Goal: Contribute content: Add original content to the website for others to see

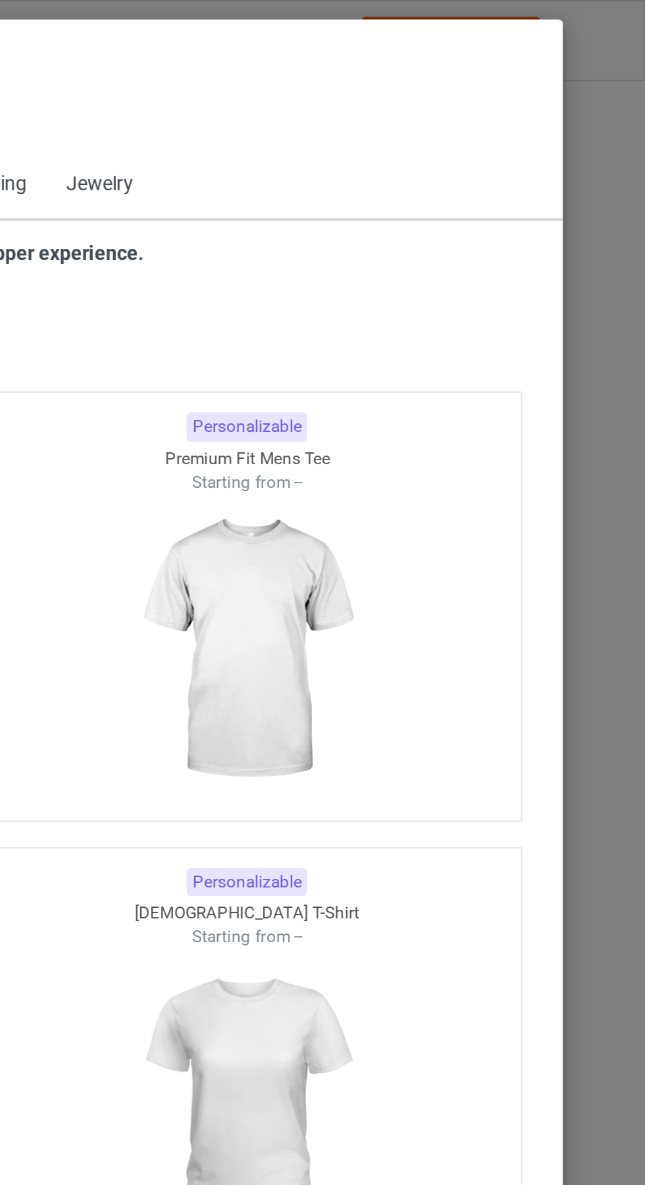
scroll to position [704, 0]
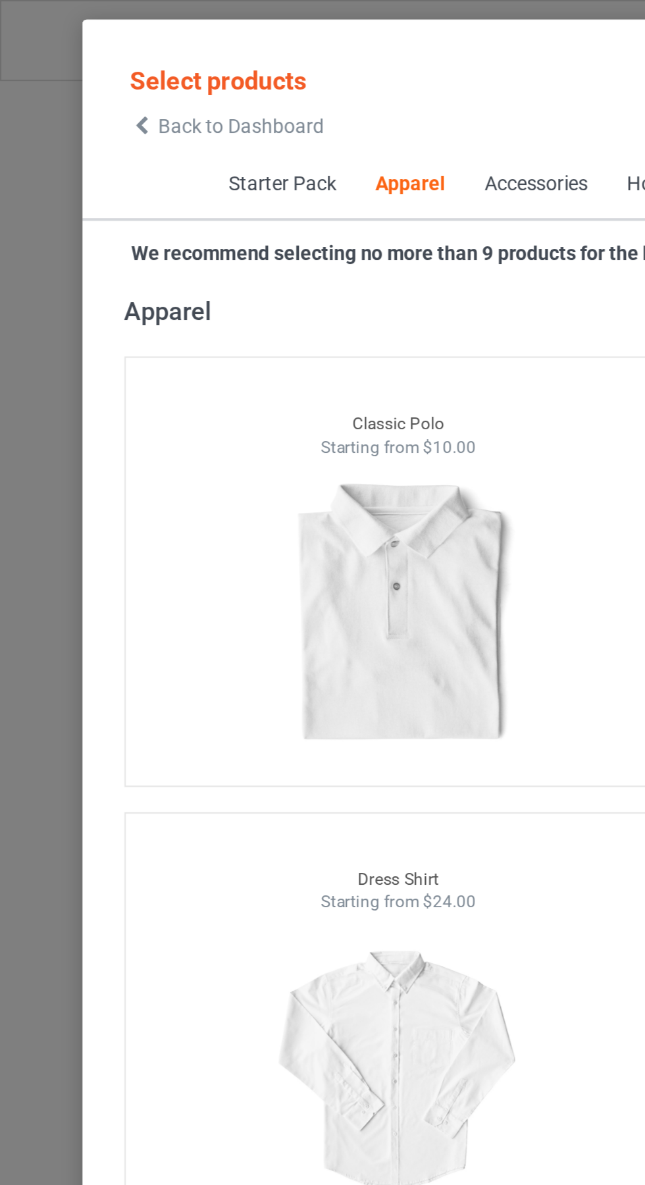
click at [76, 63] on span "Back to Dashboard" at bounding box center [113, 59] width 78 height 11
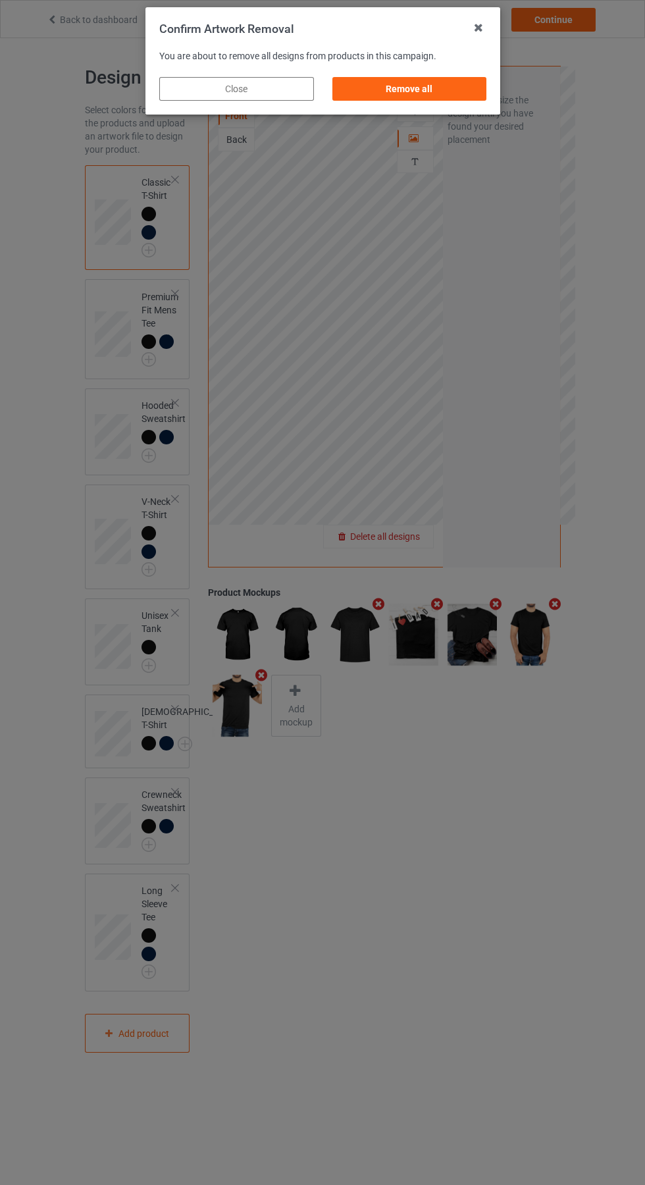
click at [423, 92] on div "Remove all" at bounding box center [409, 89] width 155 height 24
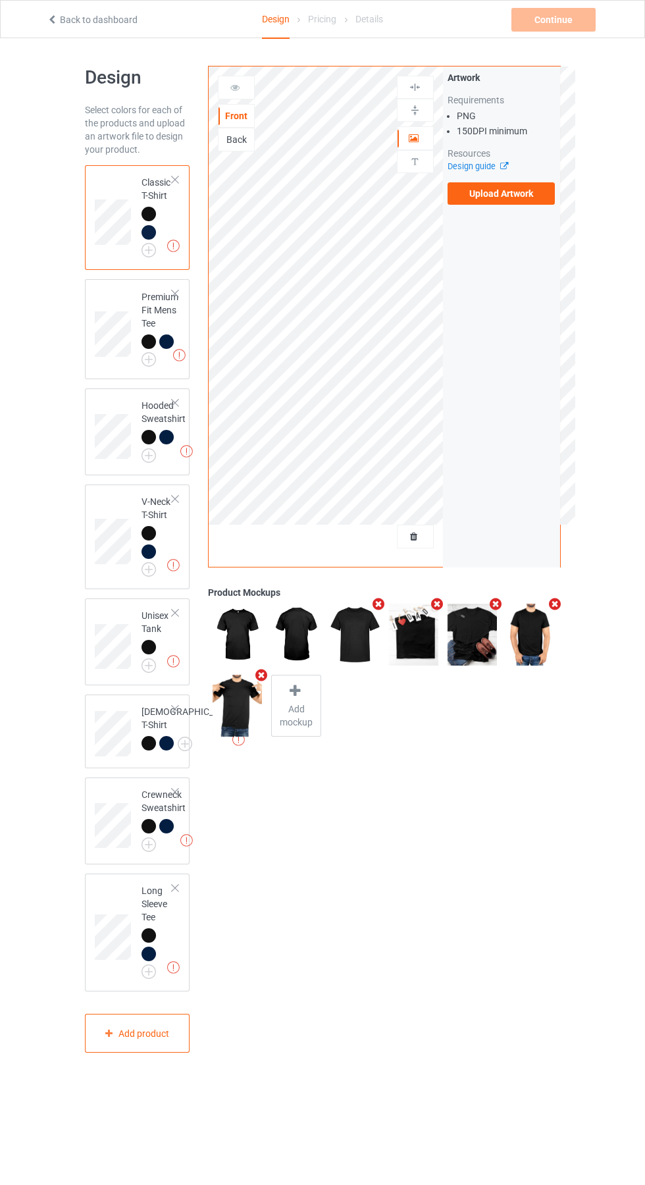
click at [244, 138] on div "Back" at bounding box center [237, 139] width 36 height 13
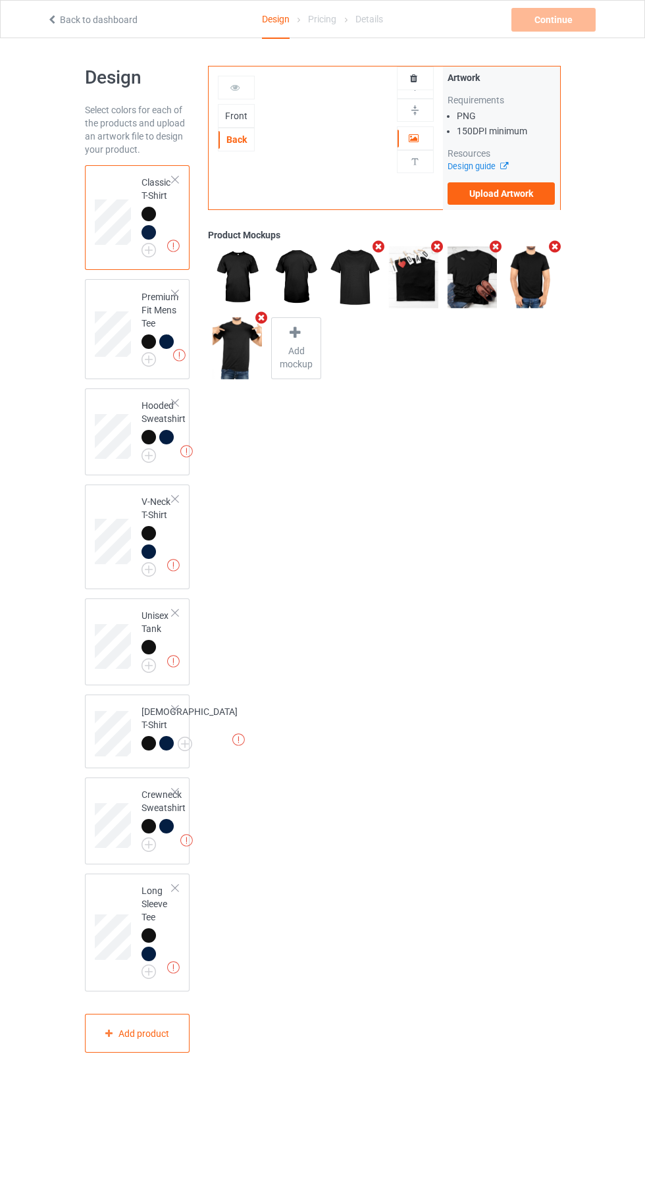
click at [515, 199] on label "Upload Artwork" at bounding box center [502, 193] width 108 height 22
click at [0, 0] on input "Upload Artwork" at bounding box center [0, 0] width 0 height 0
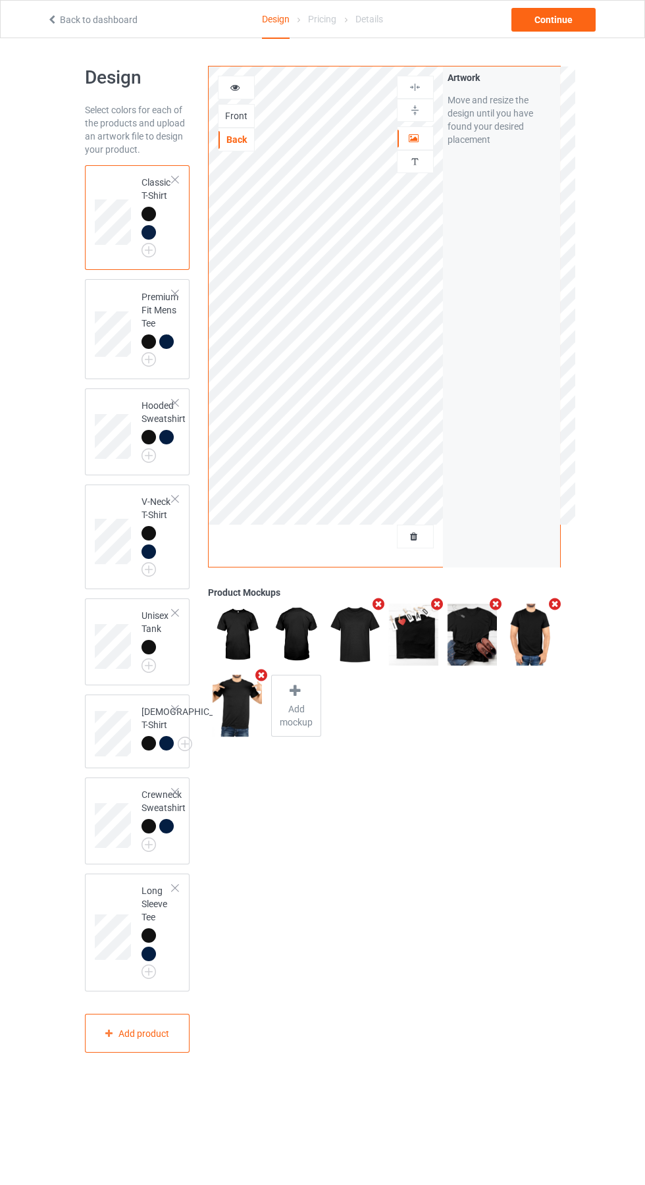
click at [378, 608] on icon "Remove mockup" at bounding box center [379, 604] width 16 height 14
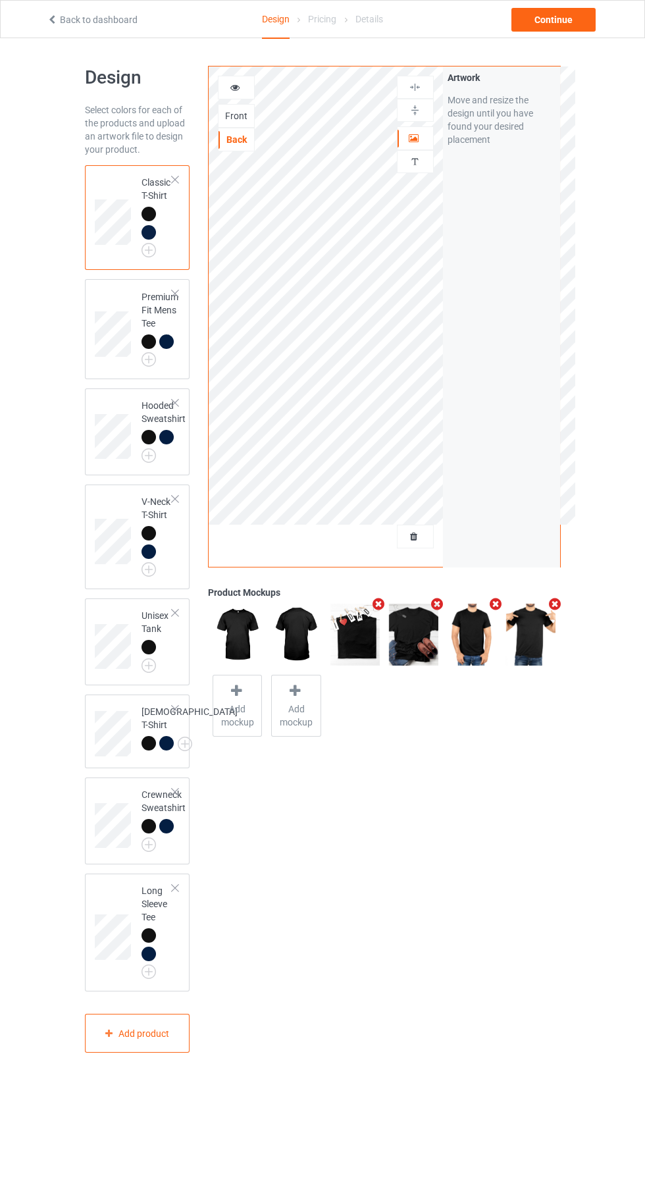
click at [437, 604] on icon "Remove mockup" at bounding box center [437, 604] width 16 height 14
click at [379, 604] on icon "Remove mockup" at bounding box center [379, 604] width 16 height 14
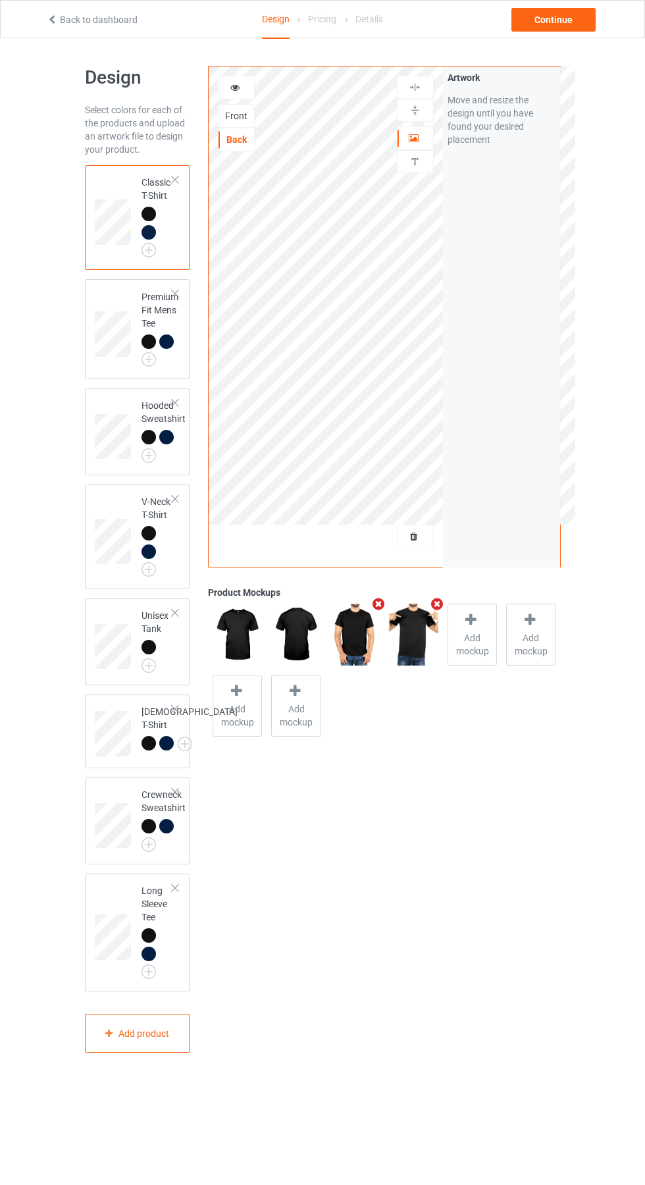
click at [444, 609] on icon "Remove mockup" at bounding box center [437, 604] width 16 height 14
click at [379, 604] on icon "Remove mockup" at bounding box center [379, 604] width 16 height 14
click at [574, 20] on div "Continue" at bounding box center [554, 20] width 84 height 24
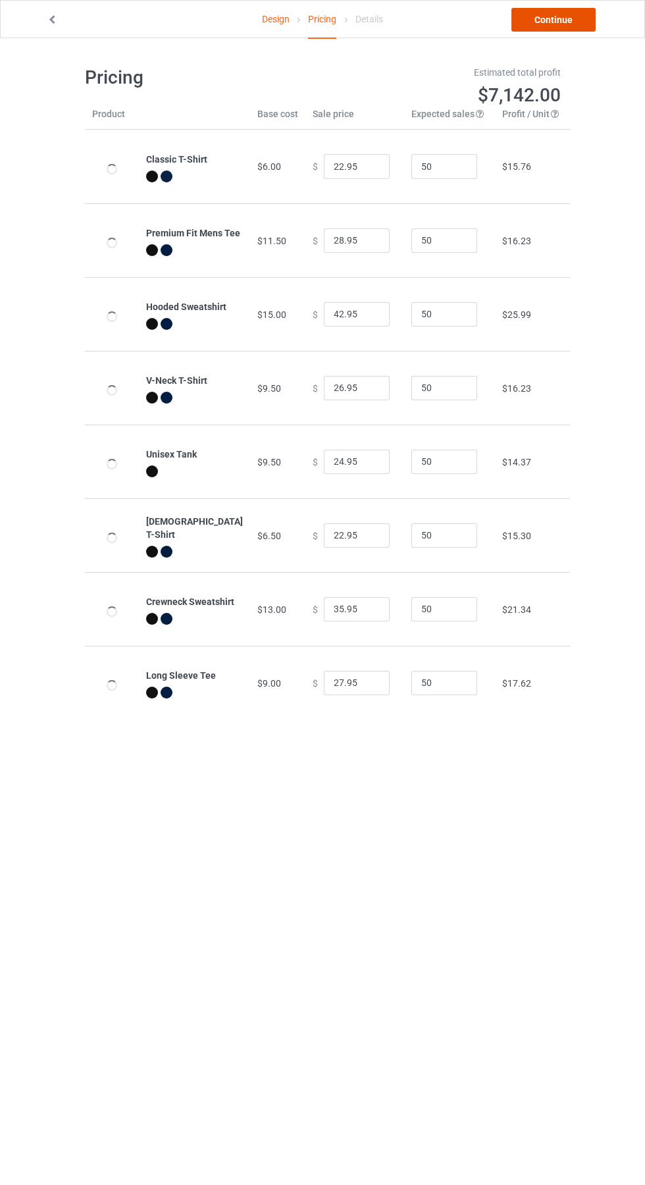
click at [569, 26] on link "Continue" at bounding box center [554, 20] width 84 height 24
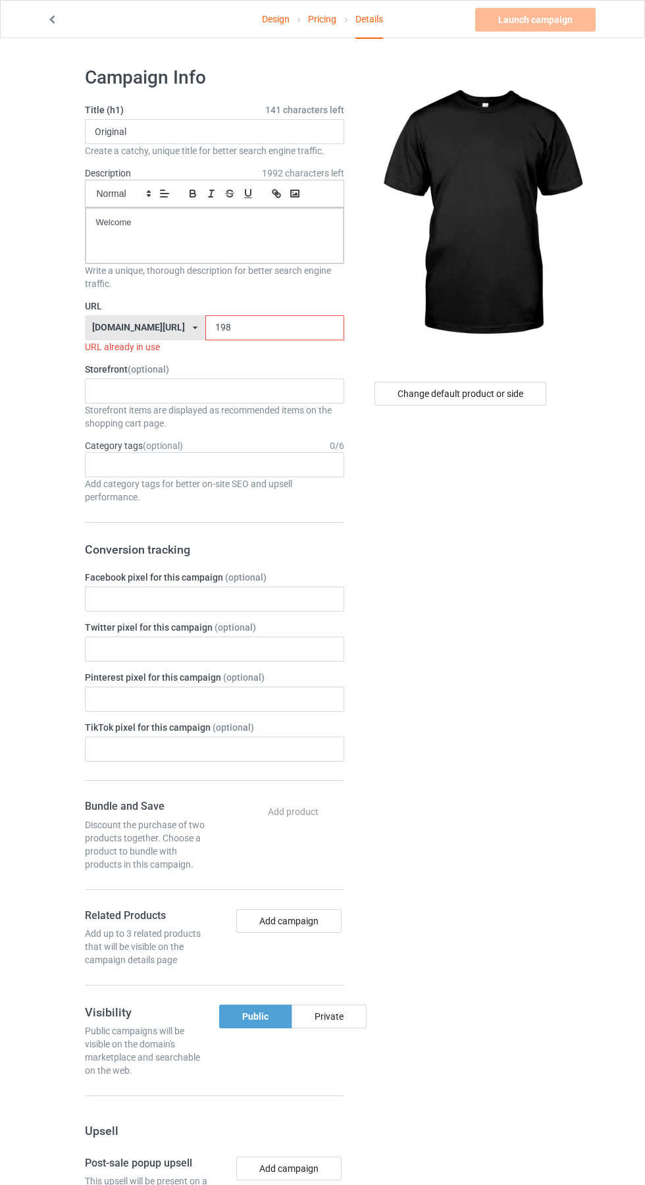
click at [252, 328] on input "198" at bounding box center [274, 327] width 139 height 25
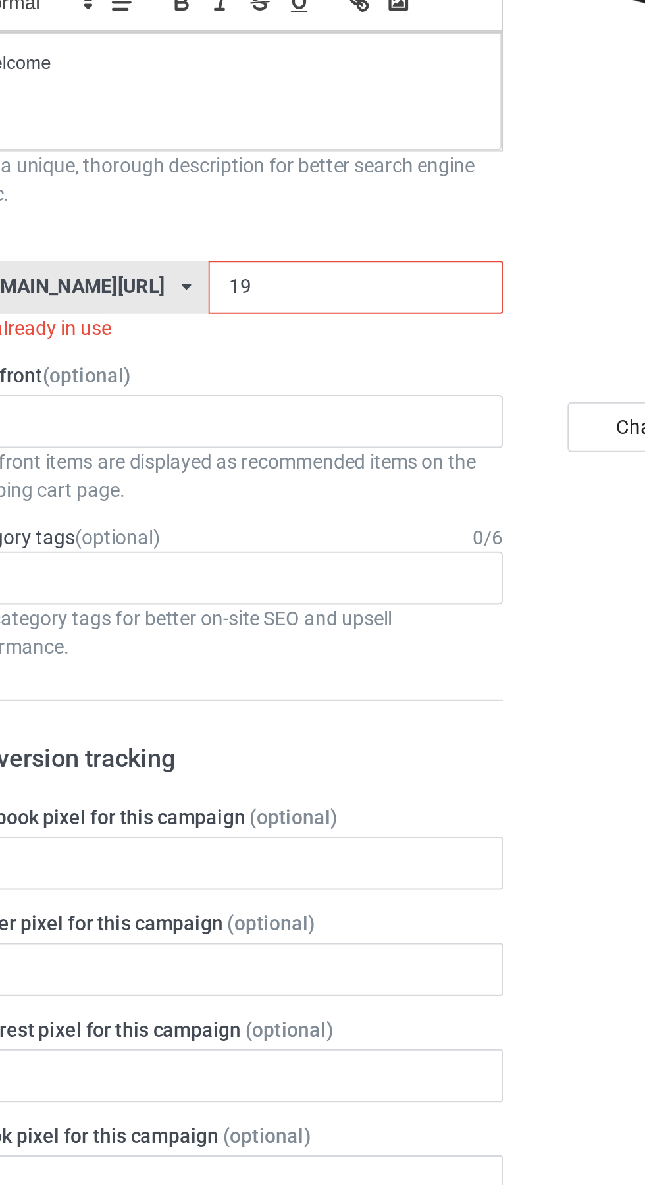
type input "1"
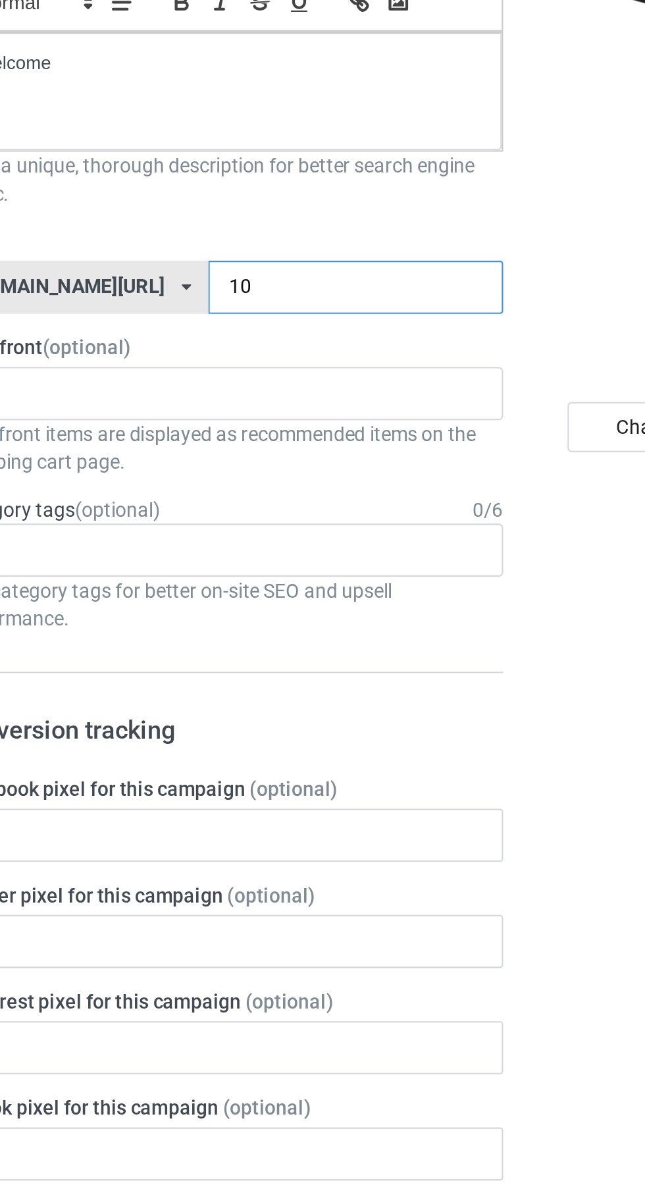
type input "107"
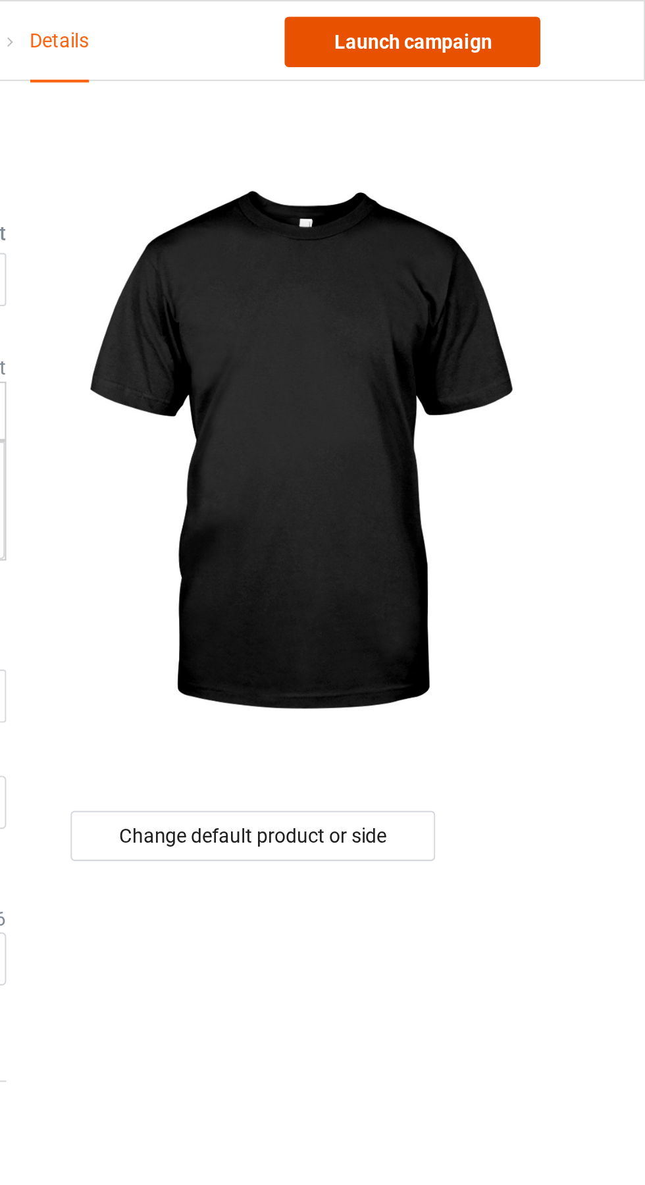
click at [558, 23] on link "Launch campaign" at bounding box center [535, 20] width 120 height 24
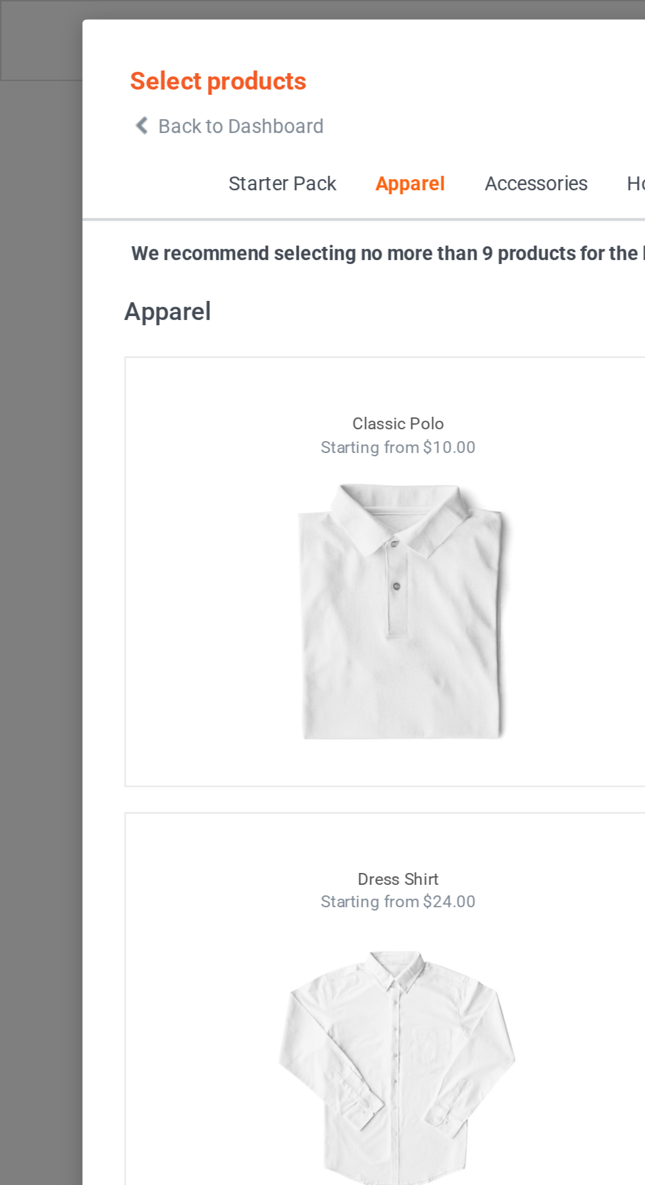
click at [66, 59] on icon at bounding box center [66, 59] width 11 height 9
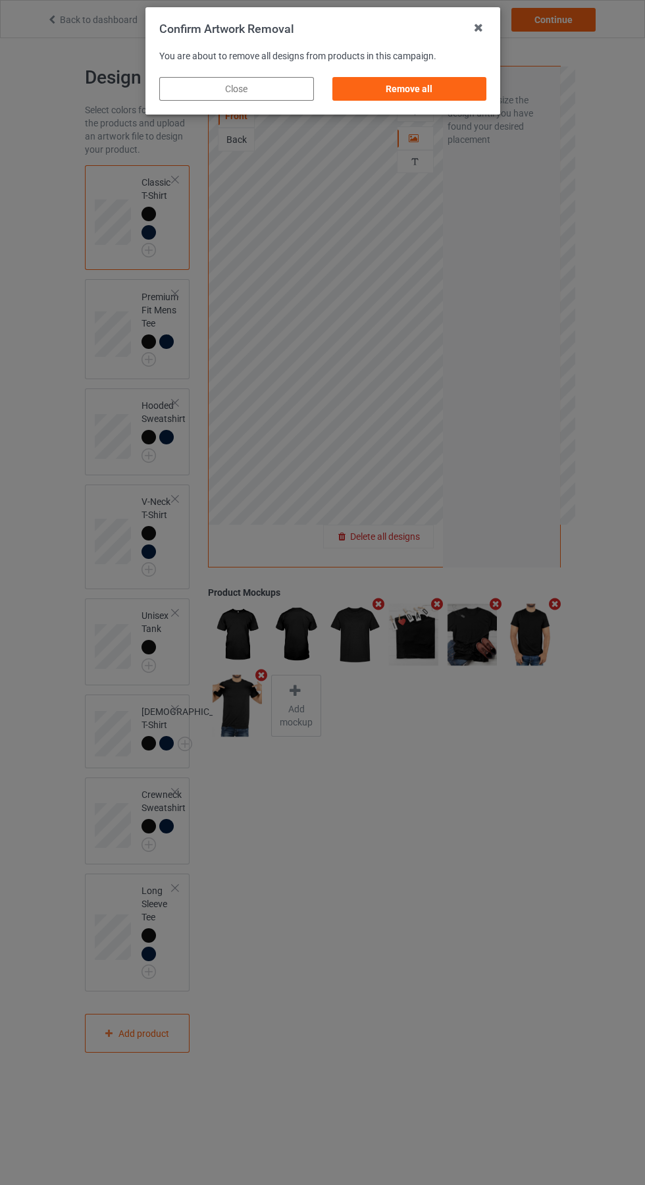
click at [426, 92] on div "Remove all" at bounding box center [409, 89] width 155 height 24
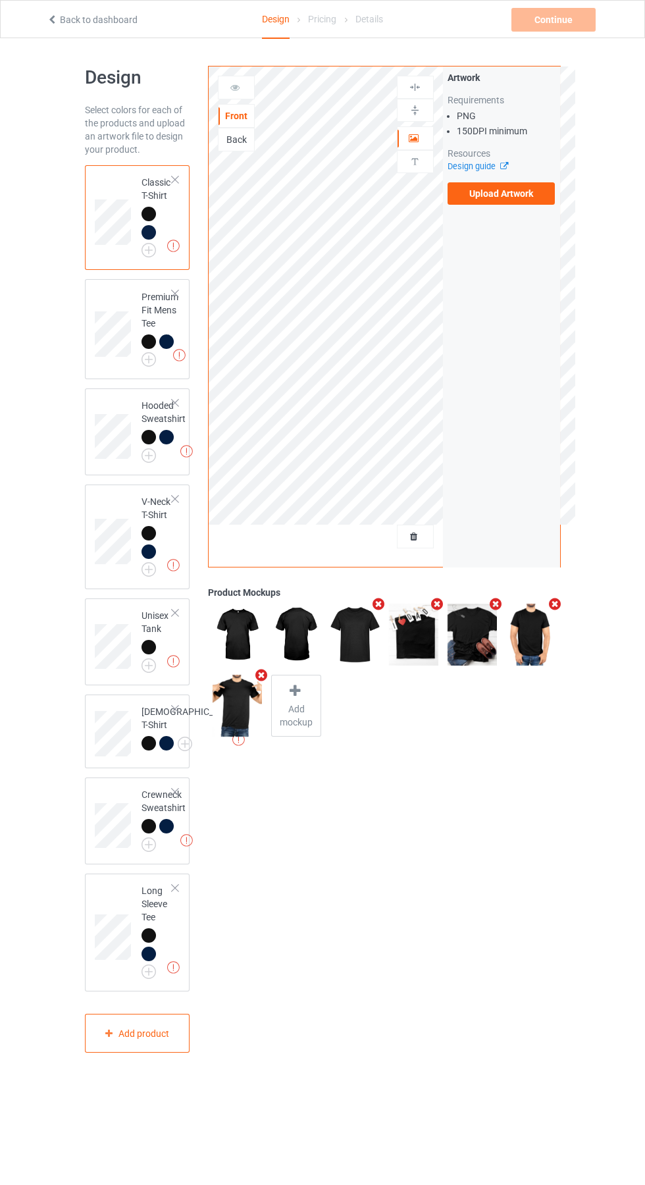
click at [523, 201] on label "Upload Artwork" at bounding box center [502, 193] width 108 height 22
click at [0, 0] on input "Upload Artwork" at bounding box center [0, 0] width 0 height 0
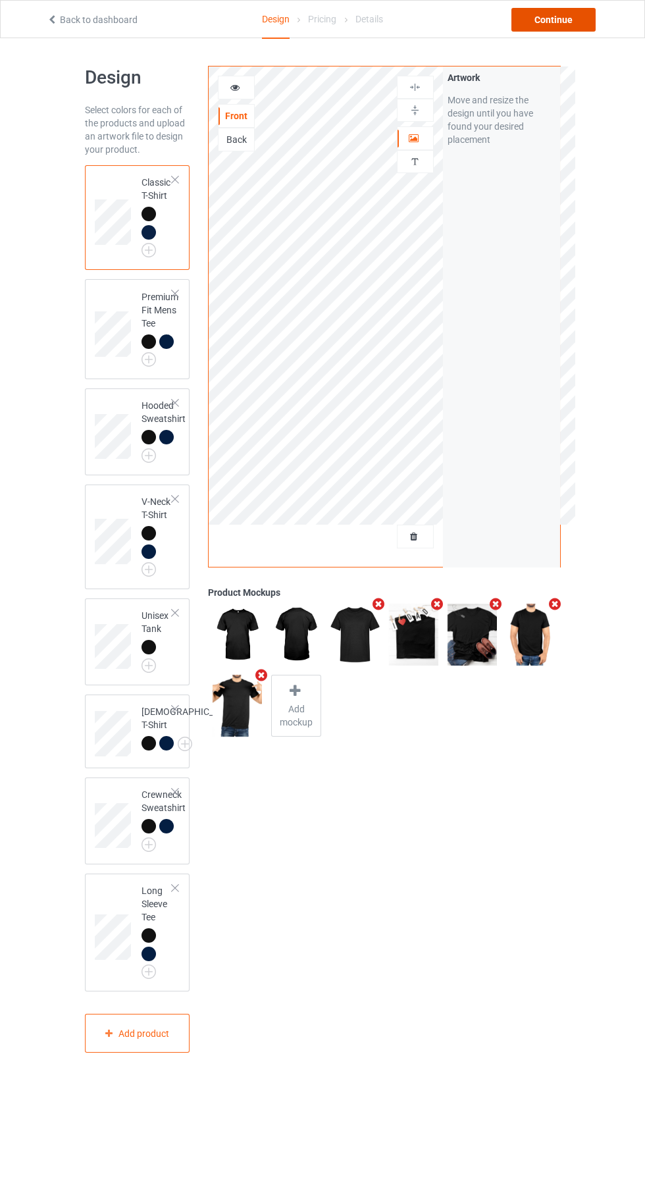
click at [558, 18] on div "Continue" at bounding box center [554, 20] width 84 height 24
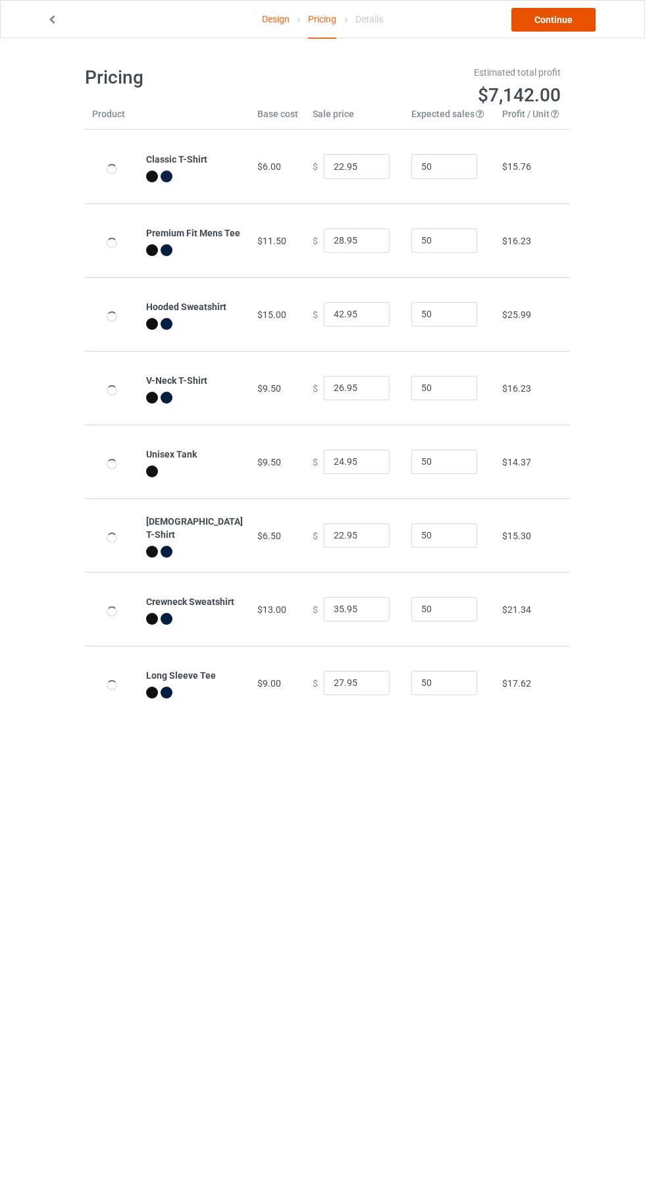
click at [547, 24] on link "Continue" at bounding box center [554, 20] width 84 height 24
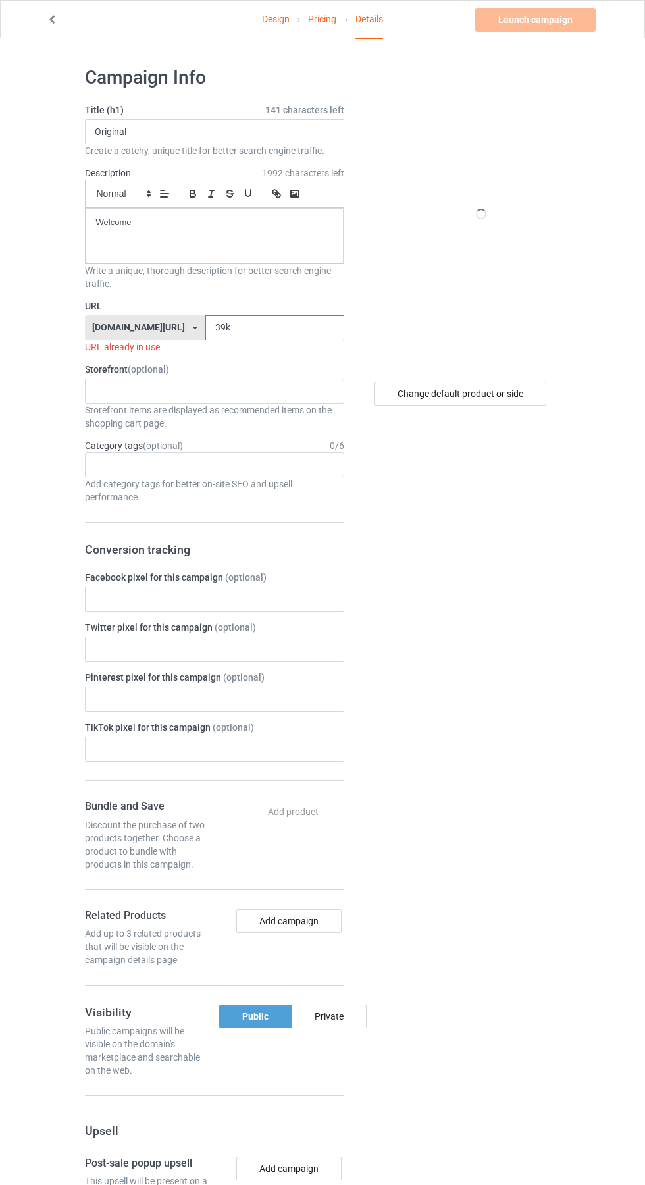
click at [268, 330] on input "39k" at bounding box center [274, 327] width 139 height 25
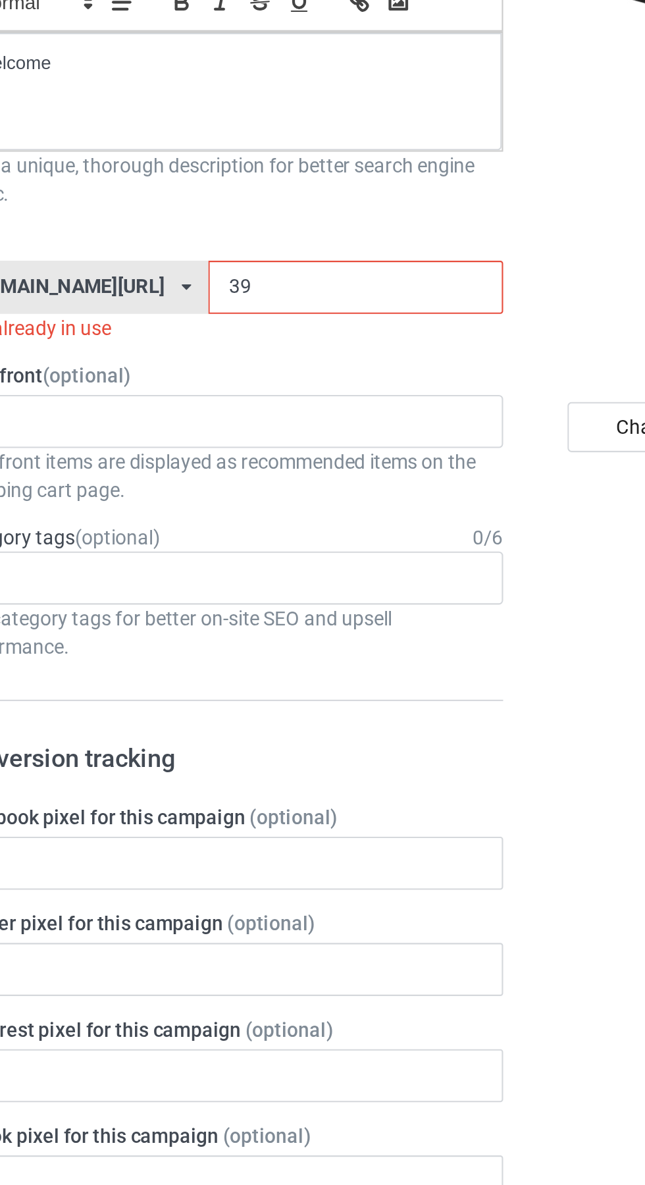
type input "3"
type input "Esh"
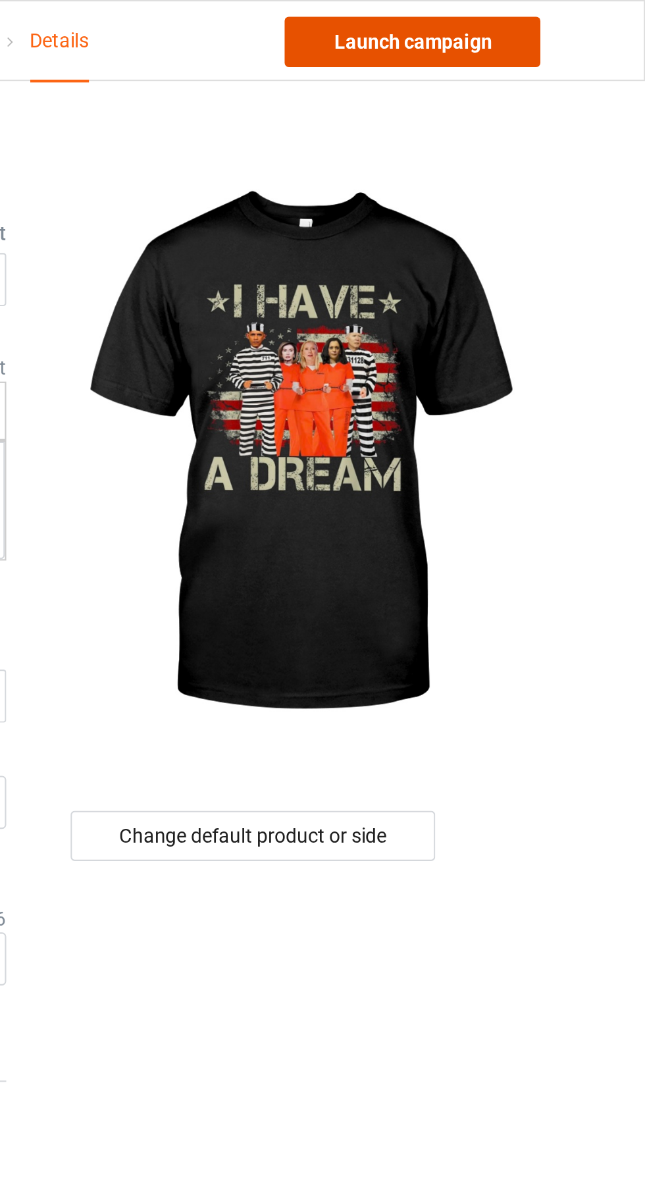
click at [558, 24] on link "Launch campaign" at bounding box center [535, 20] width 120 height 24
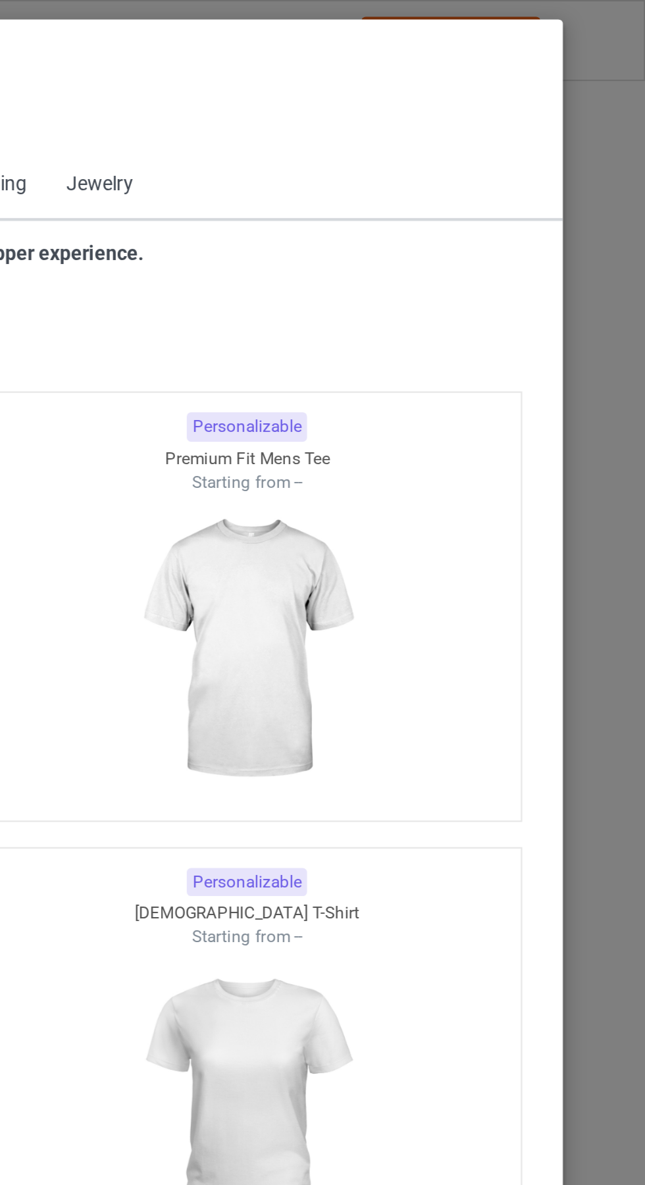
scroll to position [704, 0]
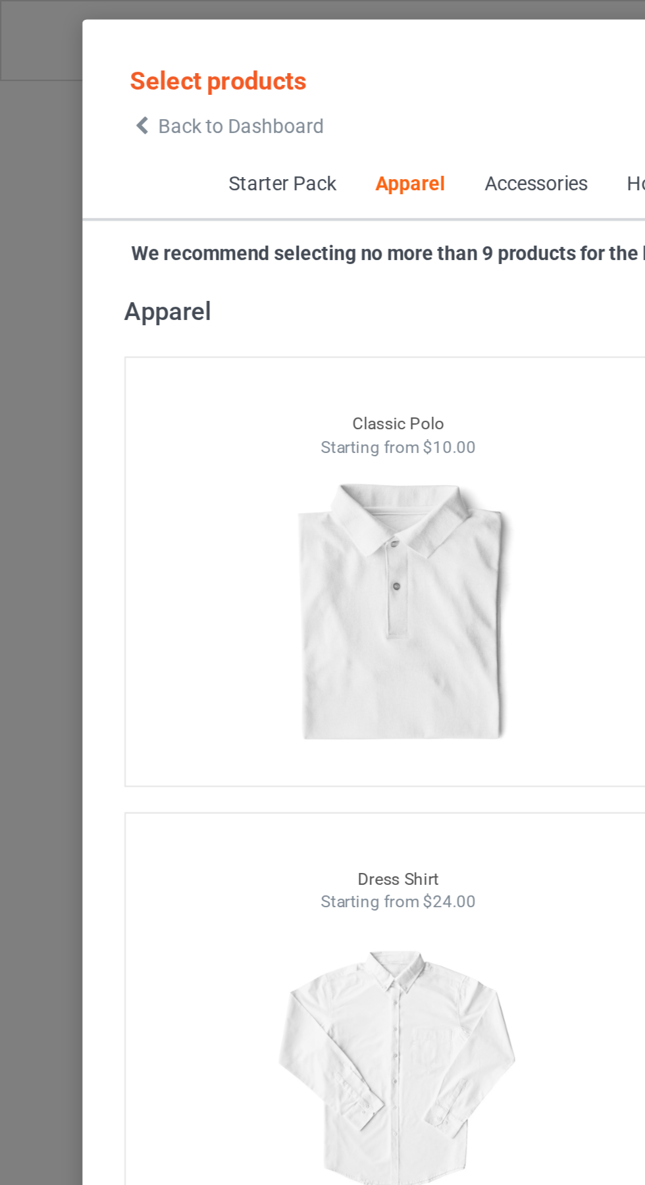
click at [66, 59] on icon at bounding box center [66, 59] width 11 height 9
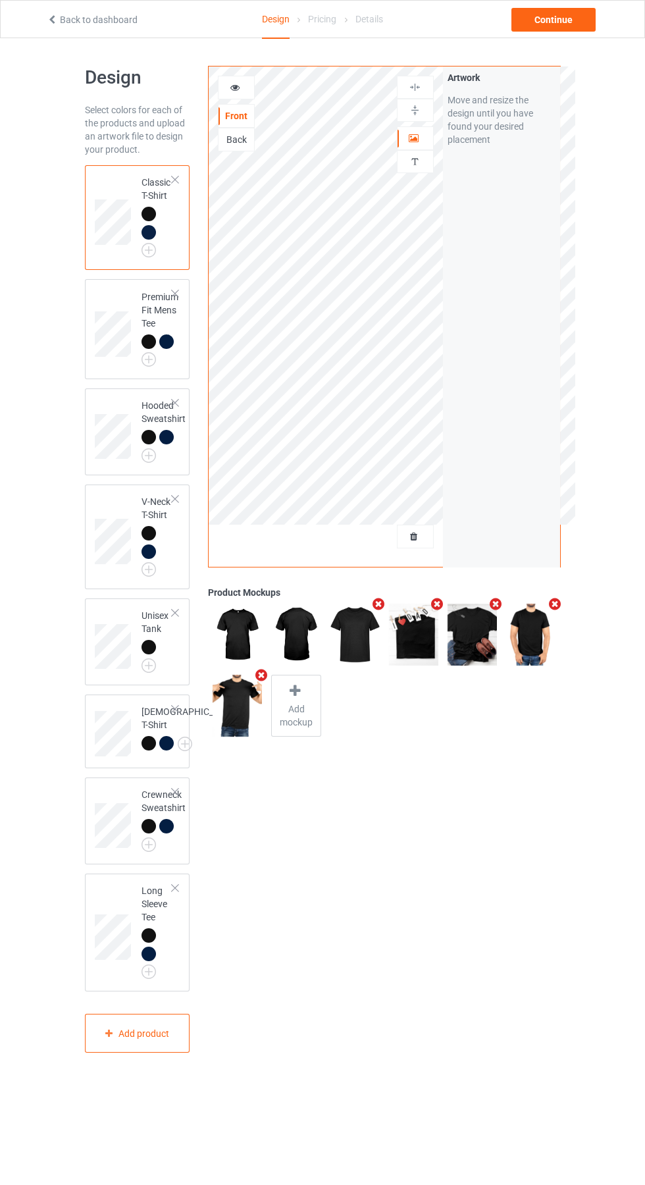
click at [425, 543] on div at bounding box center [416, 536] width 36 height 13
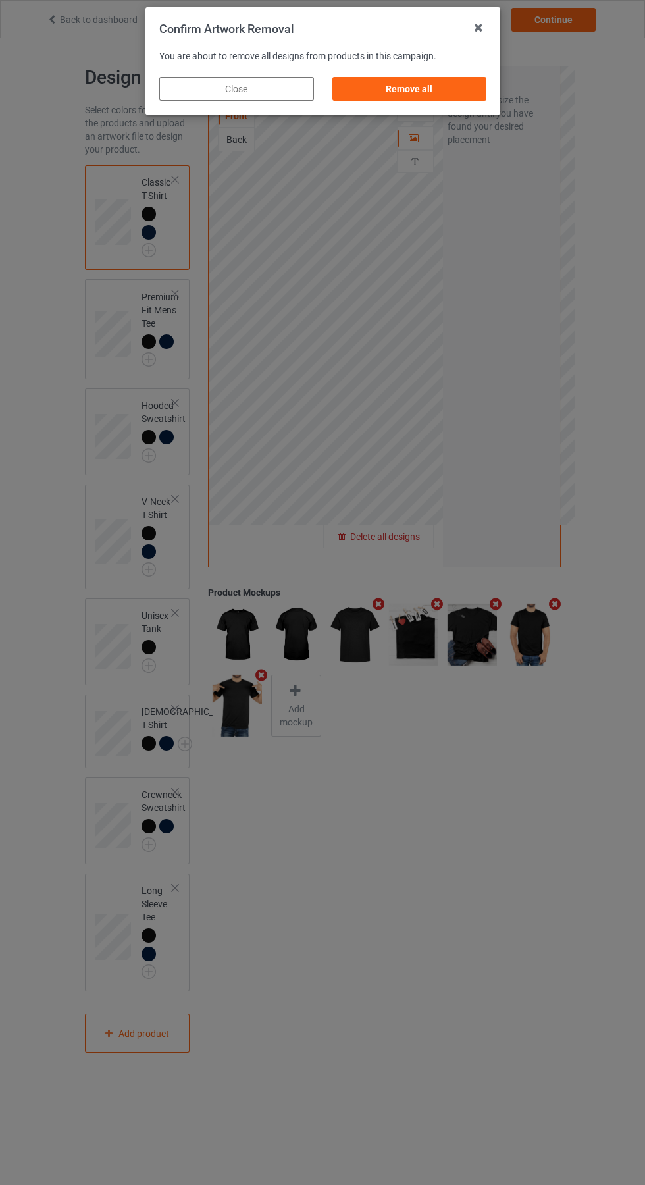
click at [423, 89] on div "Remove all" at bounding box center [409, 89] width 155 height 24
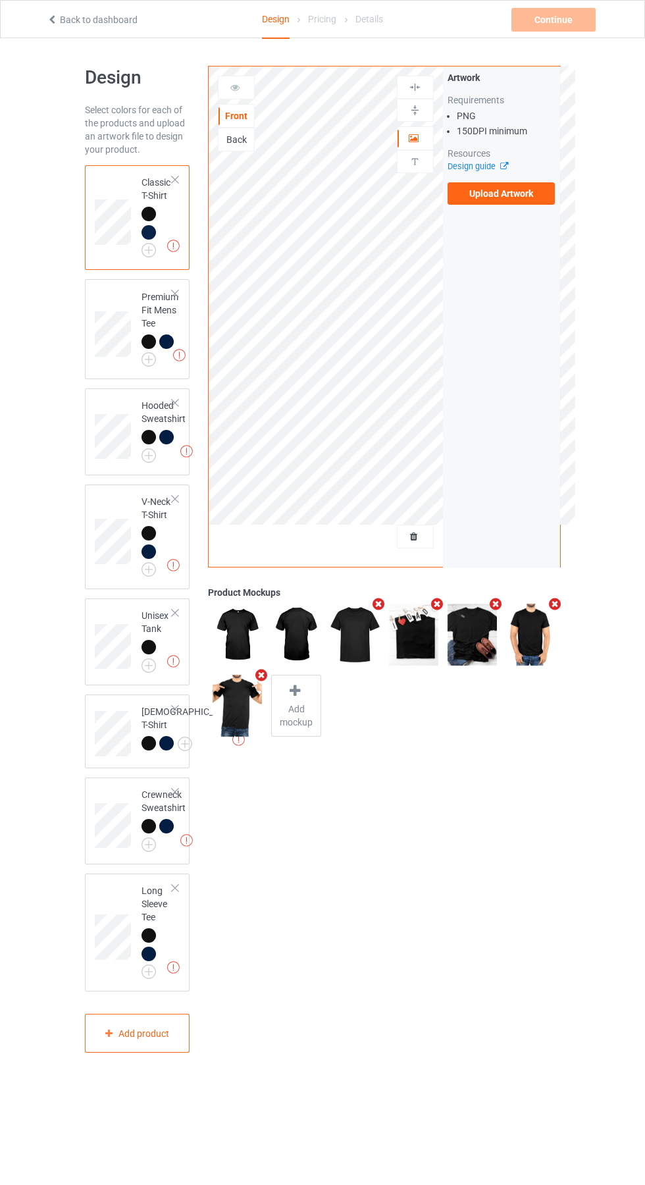
click at [527, 194] on label "Upload Artwork" at bounding box center [502, 193] width 108 height 22
click at [0, 0] on input "Upload Artwork" at bounding box center [0, 0] width 0 height 0
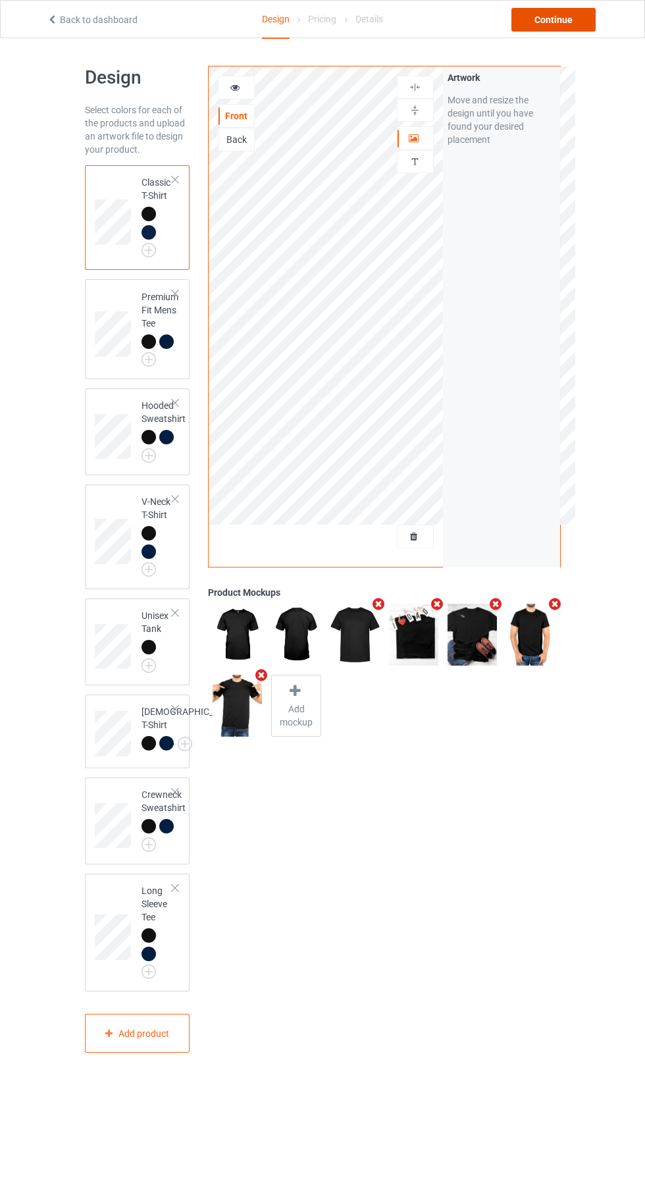
click at [562, 20] on div "Continue" at bounding box center [554, 20] width 84 height 24
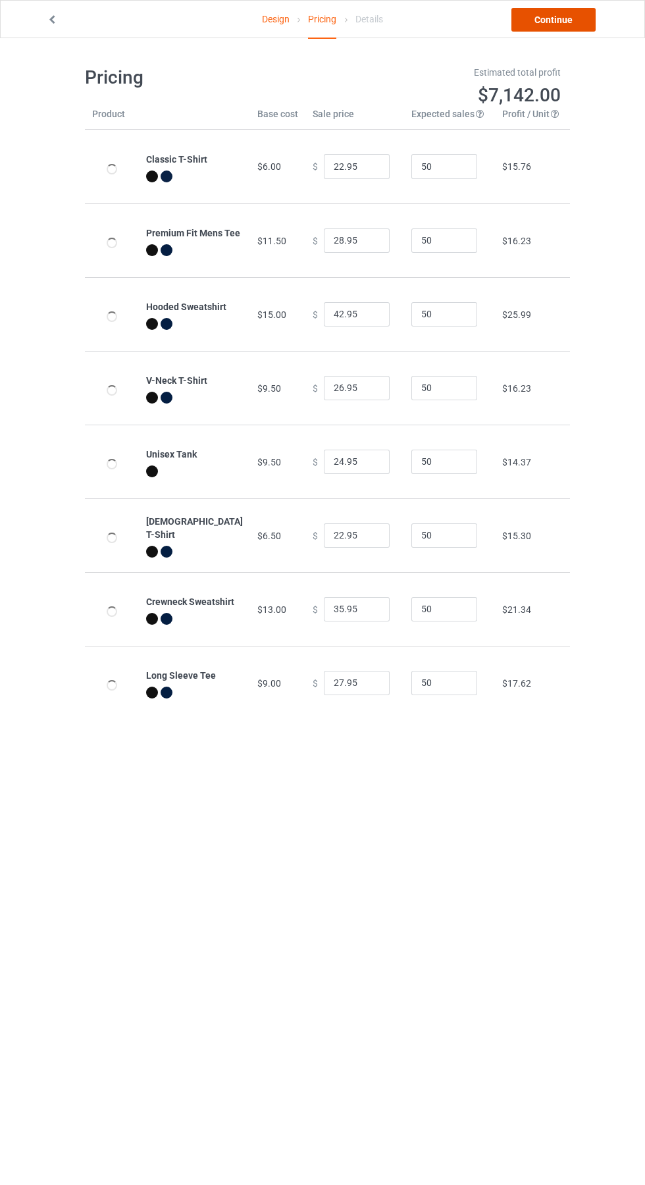
click at [569, 20] on link "Continue" at bounding box center [554, 20] width 84 height 24
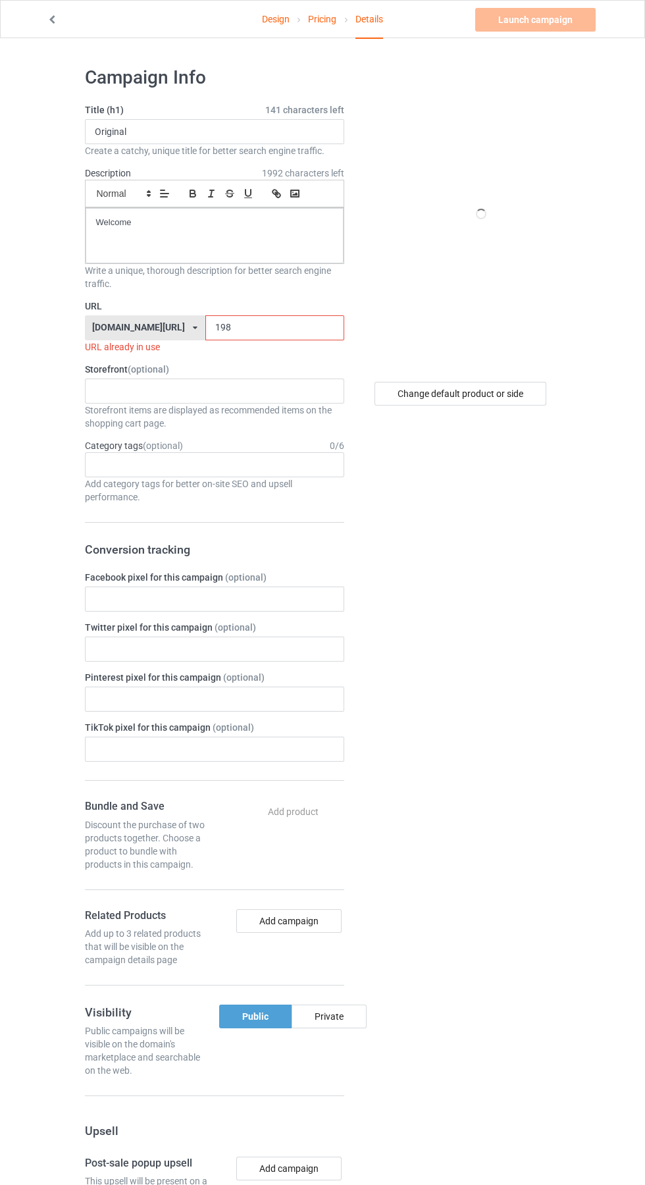
click at [275, 328] on input "198" at bounding box center [274, 327] width 139 height 25
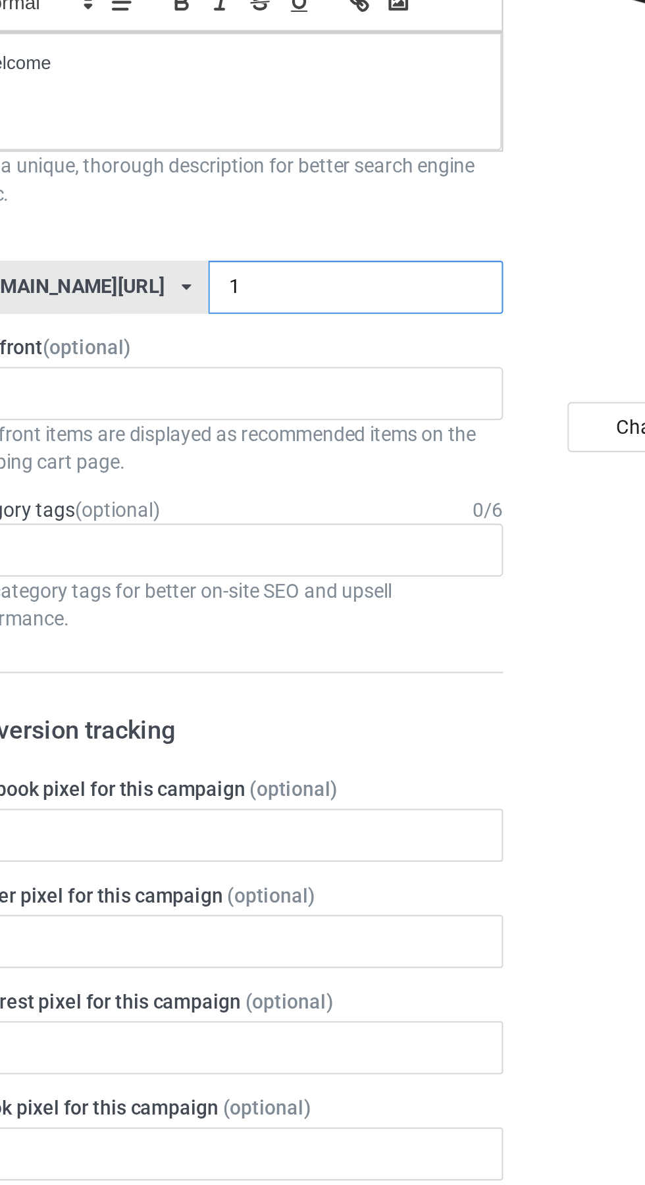
type input "1h"
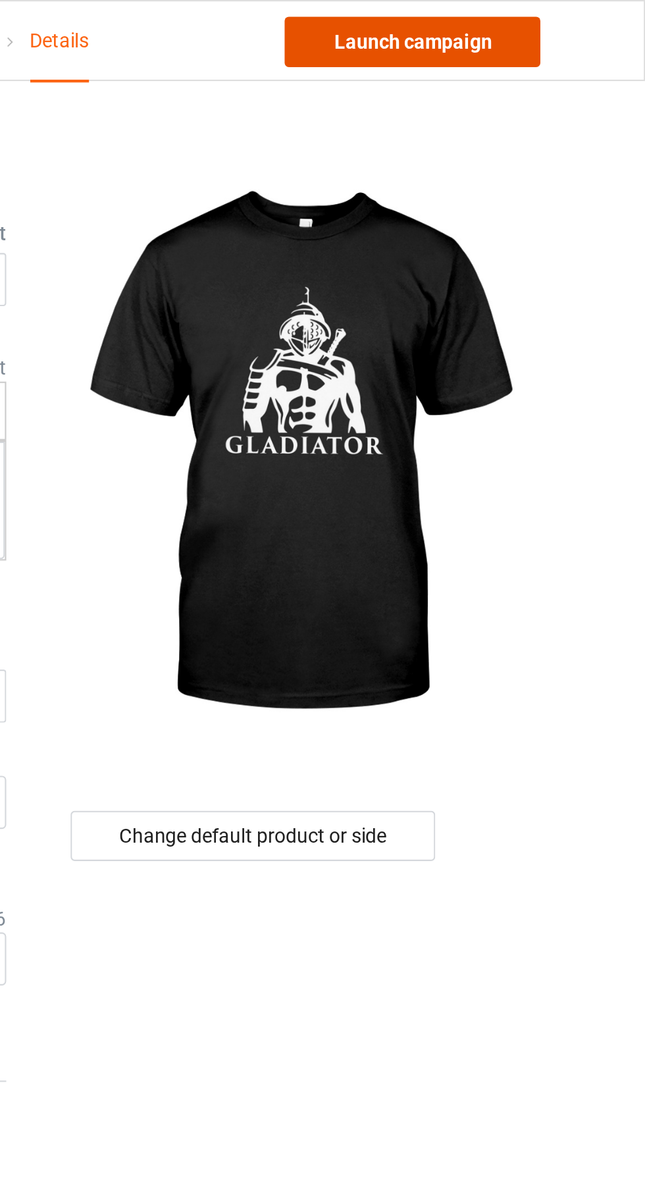
click at [555, 16] on link "Launch campaign" at bounding box center [535, 20] width 120 height 24
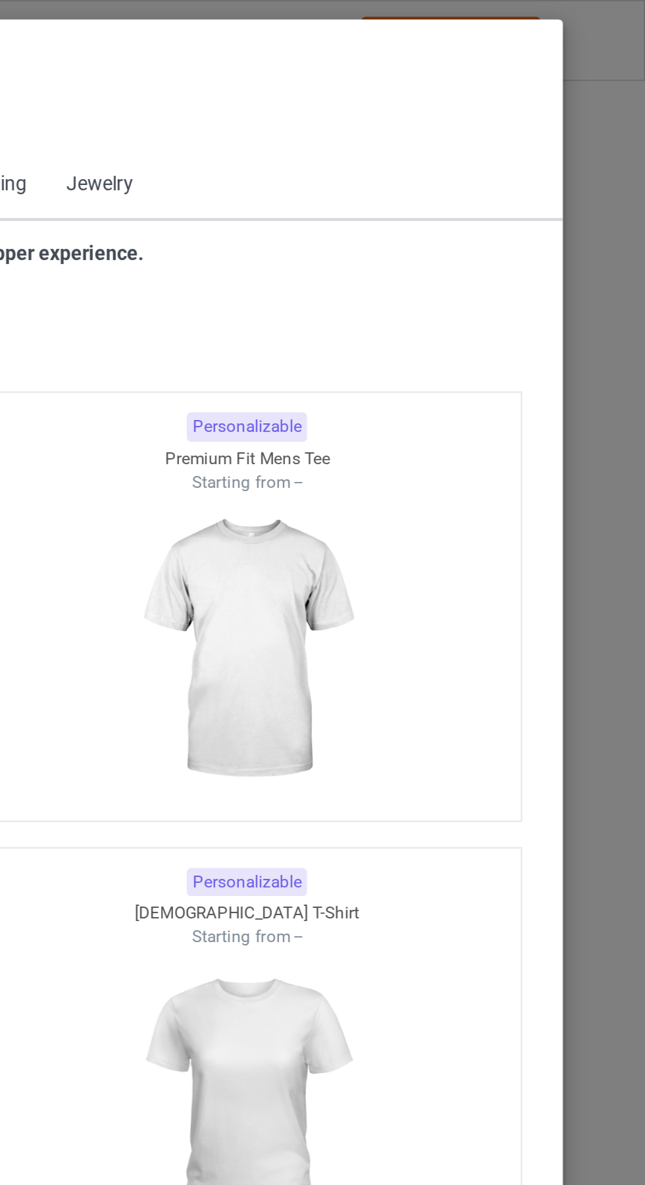
scroll to position [704, 0]
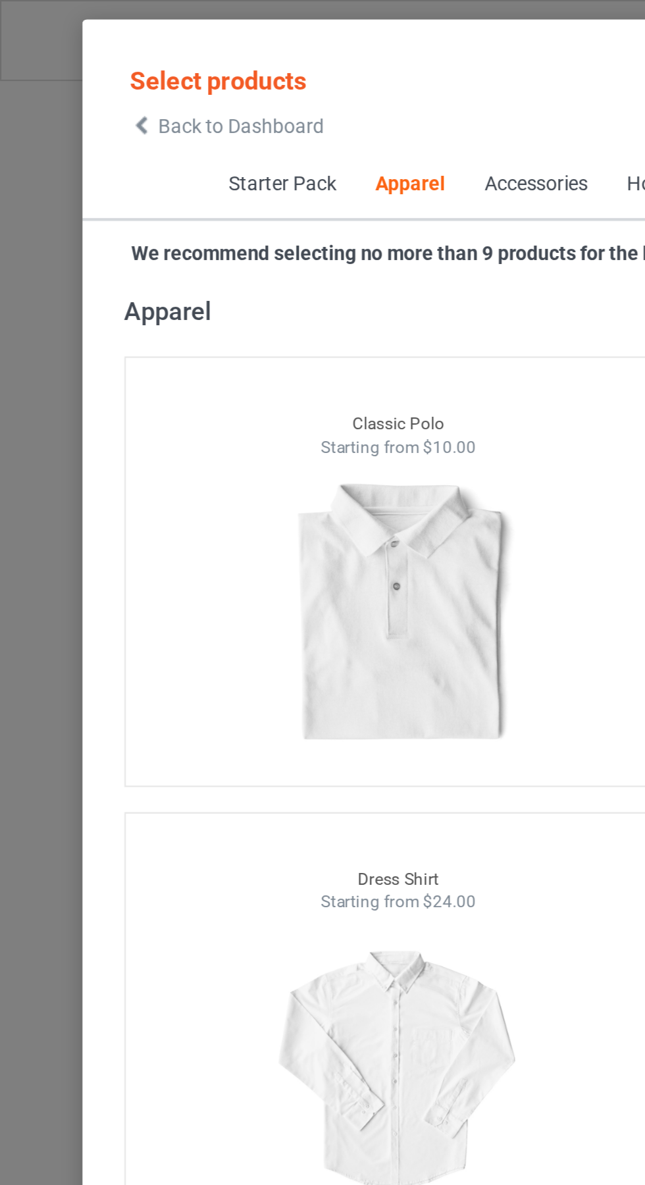
click at [84, 59] on span "Back to Dashboard" at bounding box center [113, 59] width 78 height 11
